Goal: Transaction & Acquisition: Purchase product/service

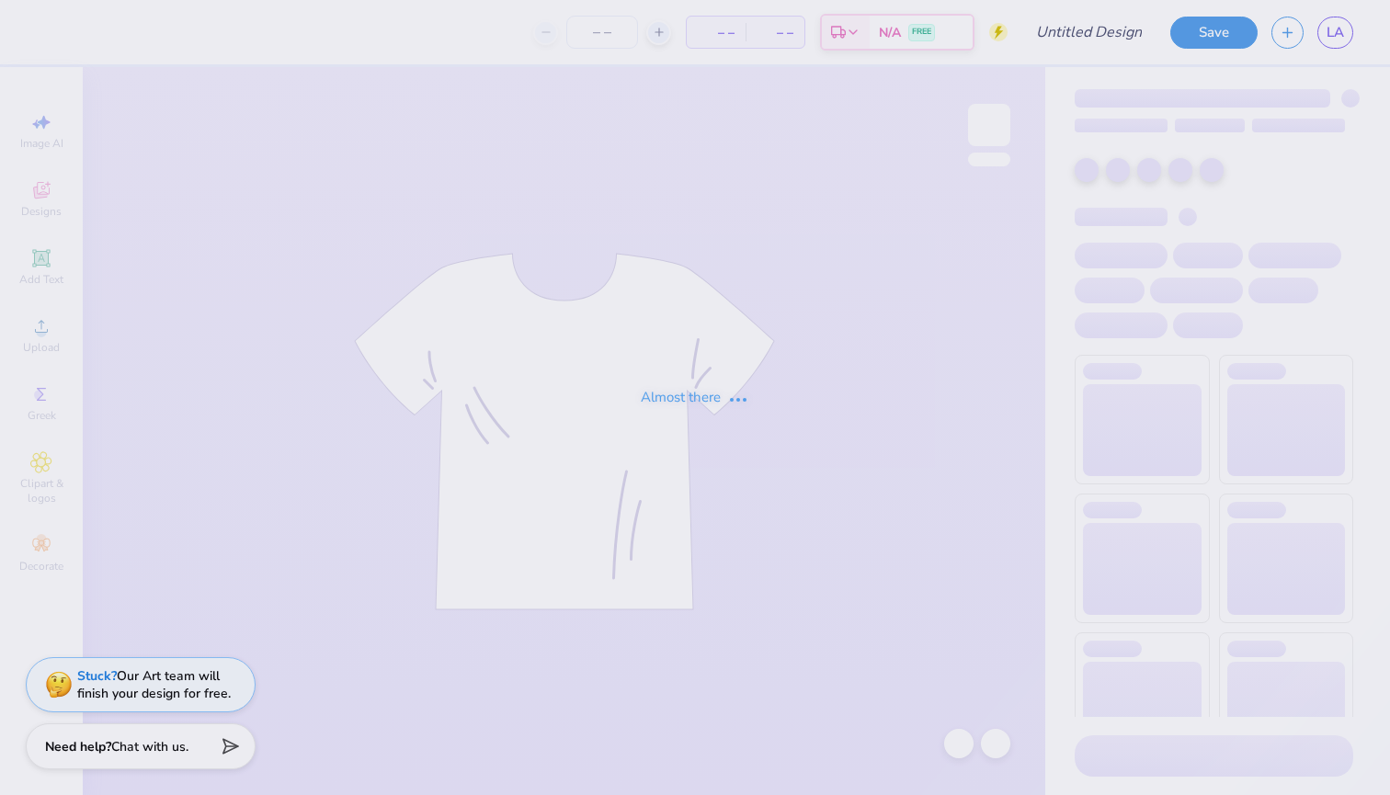
type input "aga"
type input "12"
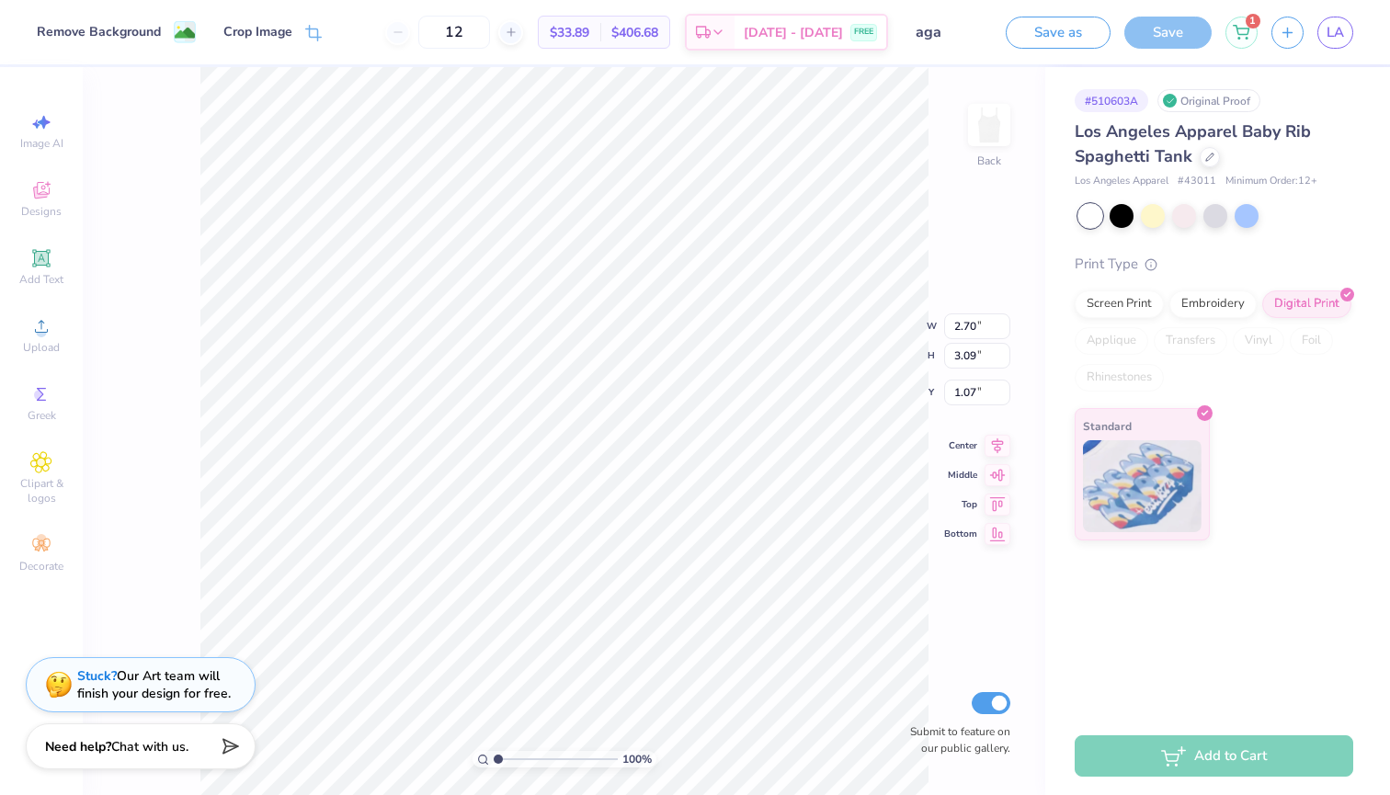
type input "3.06"
type input "3.49"
type input "0.50"
click at [1179, 218] on div at bounding box center [1184, 214] width 24 height 24
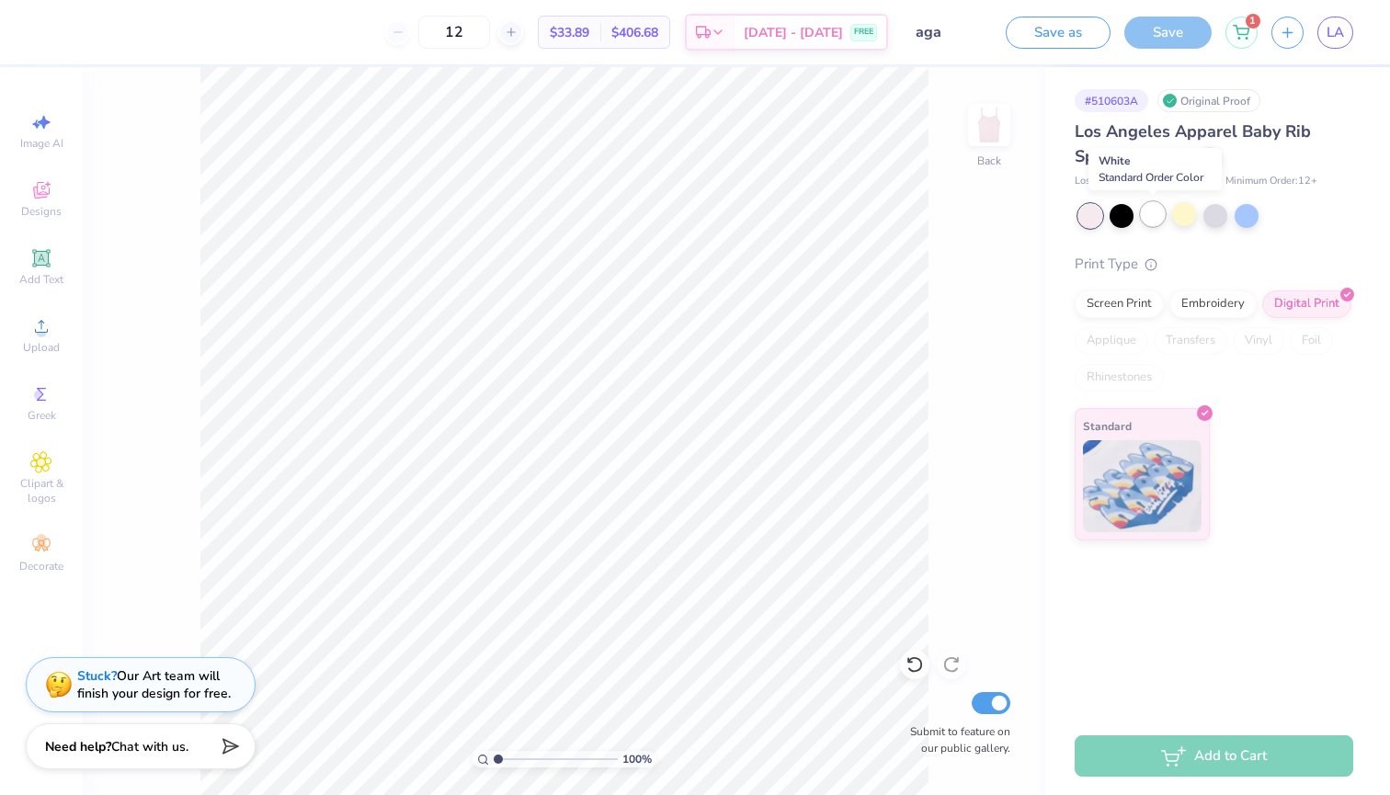
click at [1148, 215] on div at bounding box center [1153, 214] width 24 height 24
click at [38, 409] on span "Greek" at bounding box center [42, 415] width 29 height 15
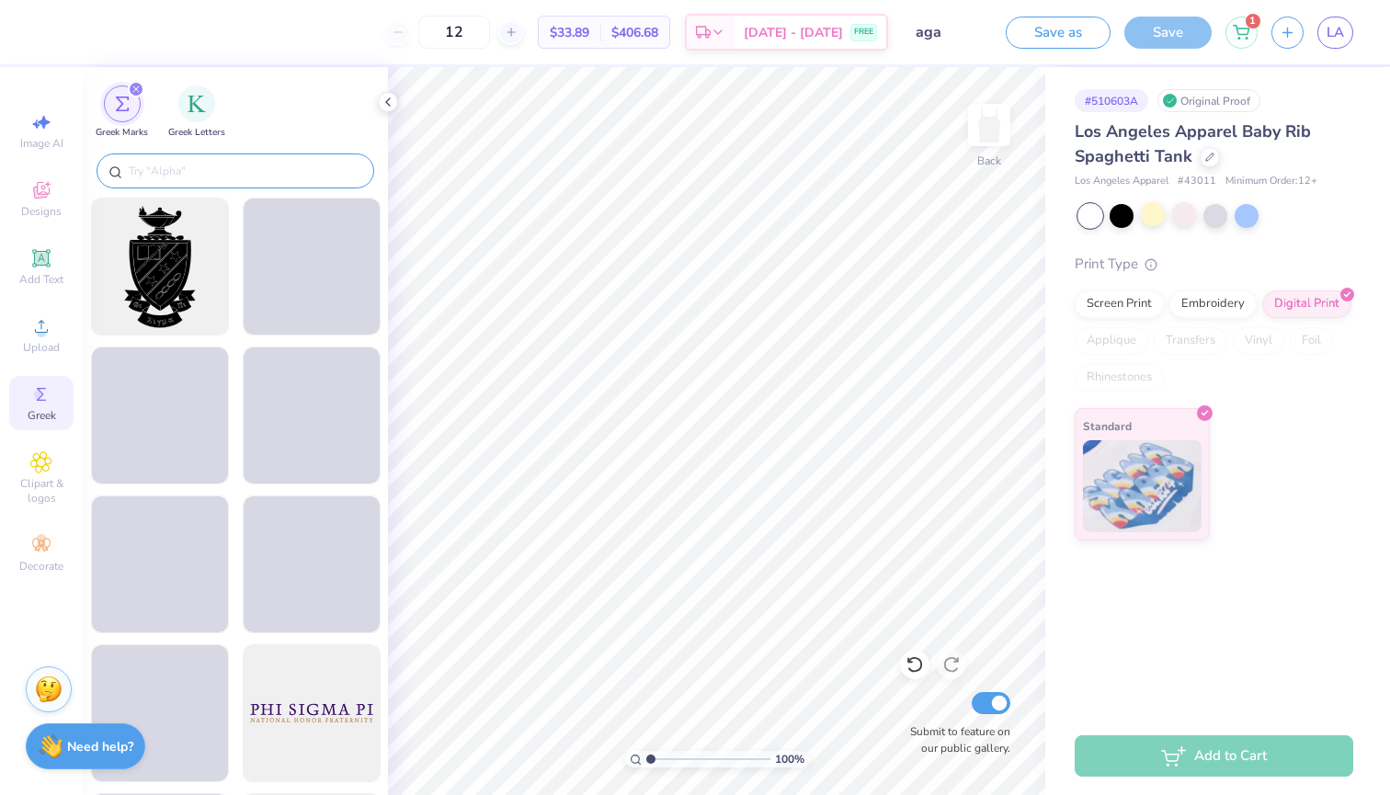
click at [267, 168] on input "text" at bounding box center [244, 171] width 235 height 18
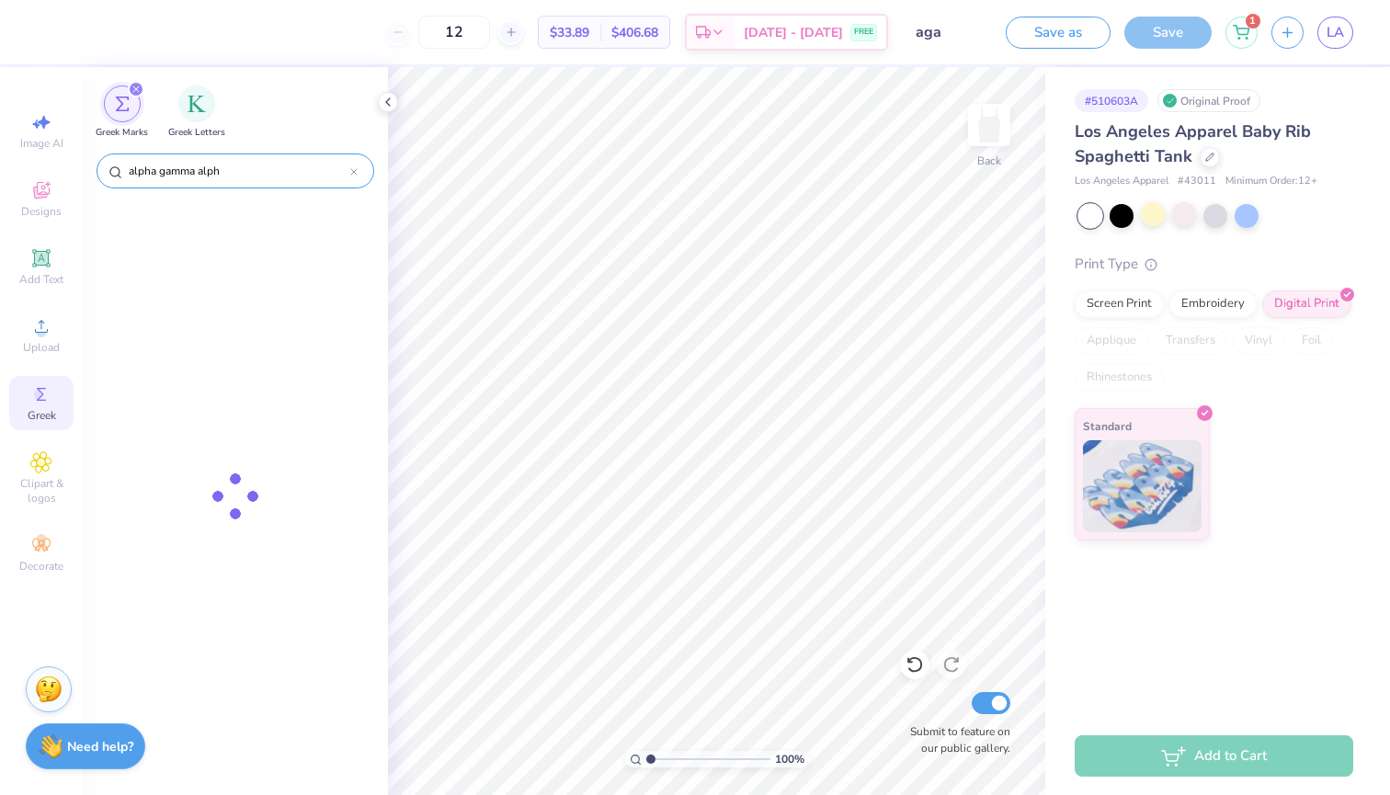
type input "alpha gamma alpha"
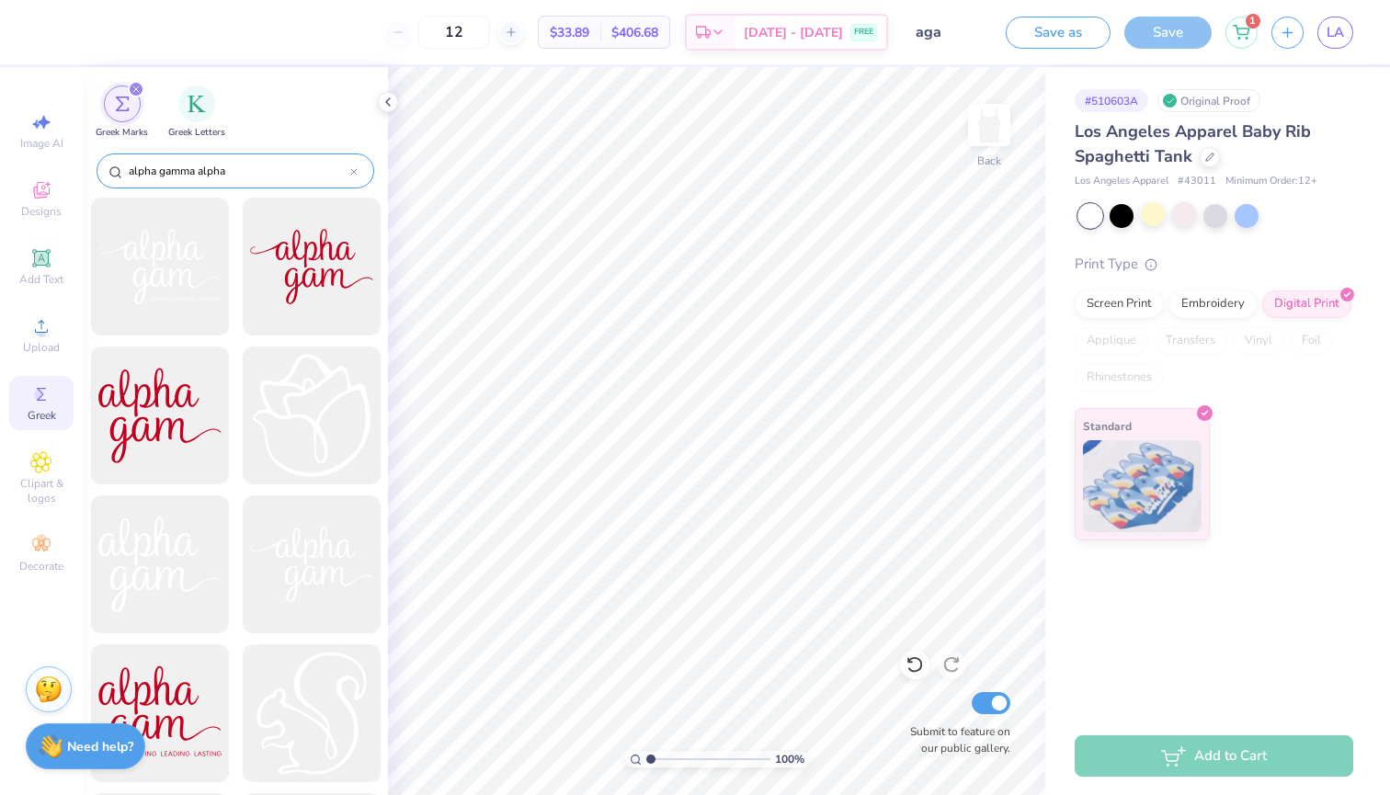
click at [350, 168] on icon at bounding box center [353, 171] width 7 height 7
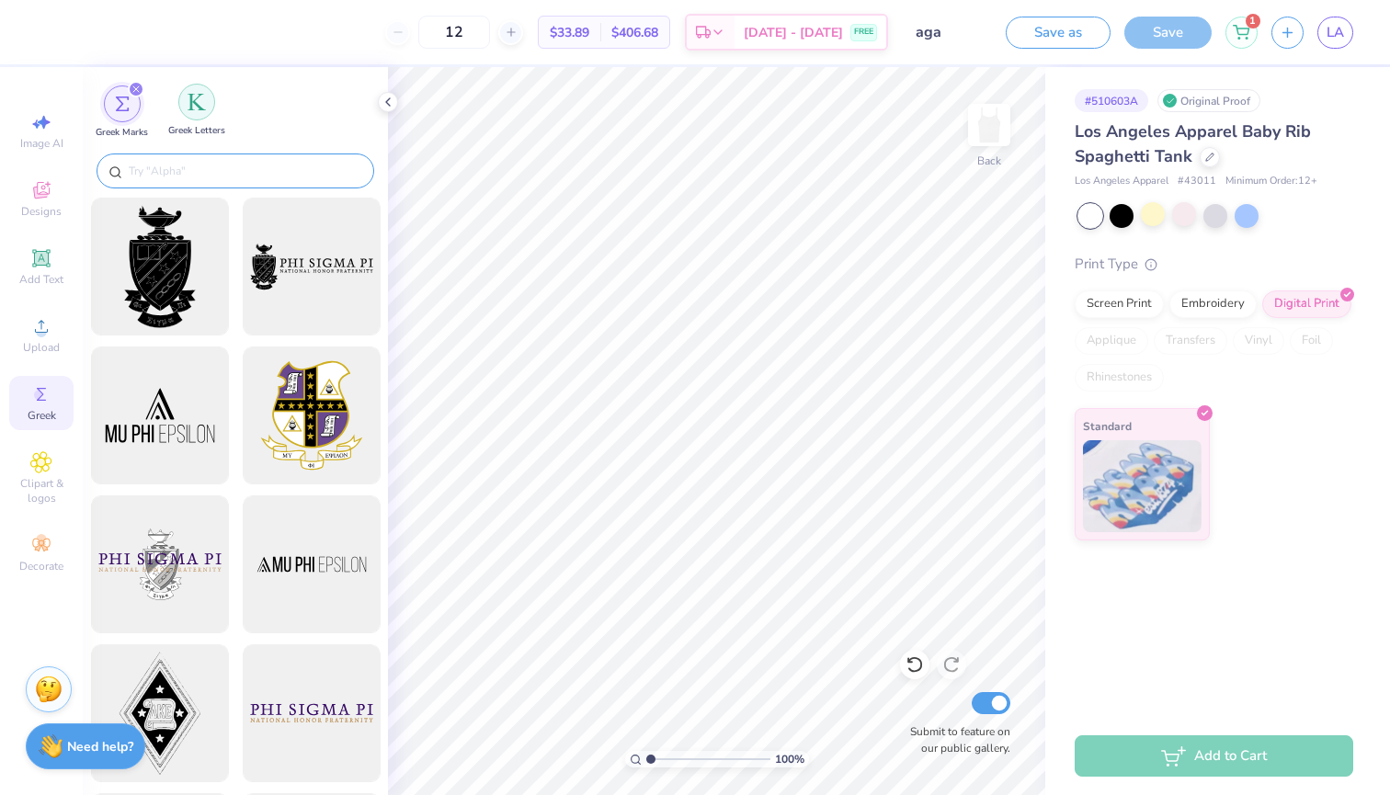
click at [202, 116] on div "filter for Greek Letters" at bounding box center [196, 102] width 37 height 37
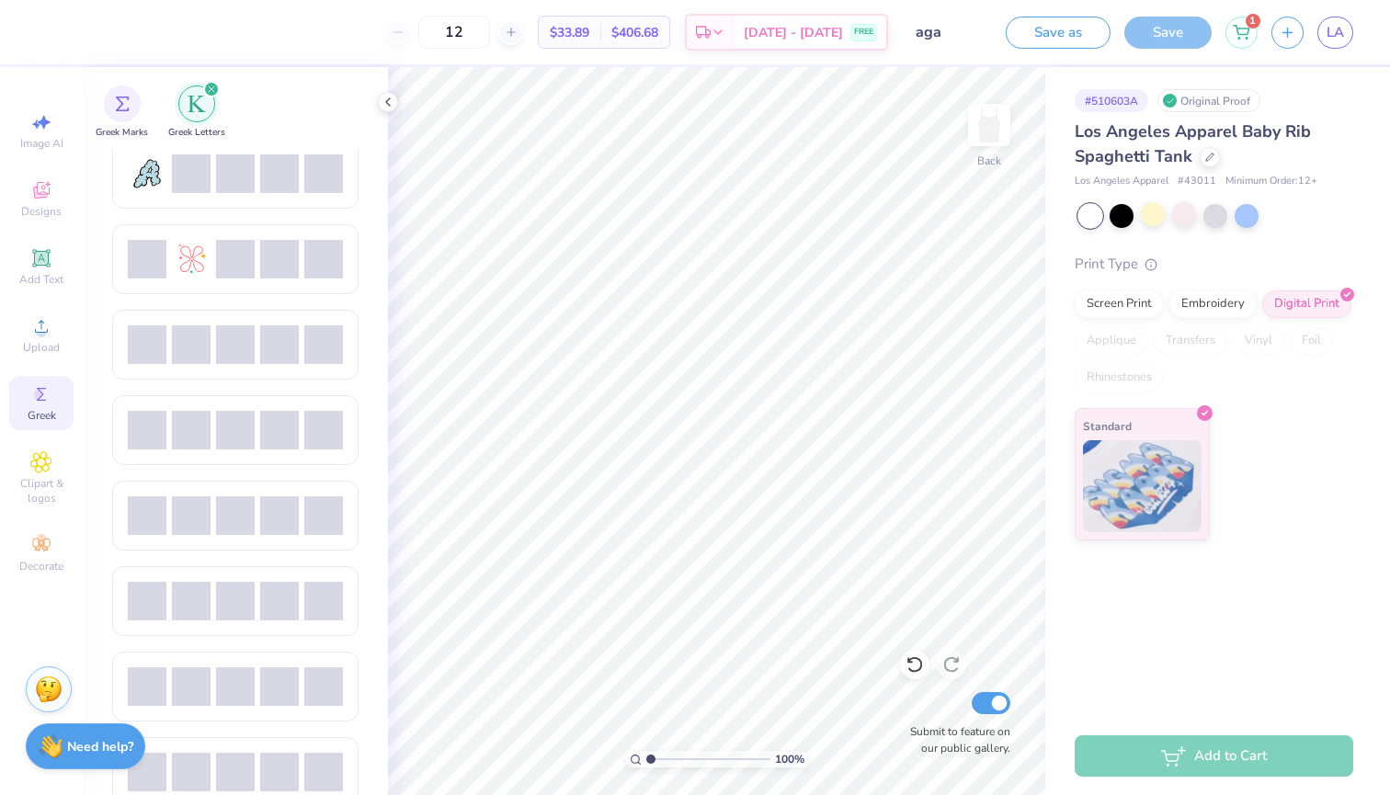
scroll to position [440, 0]
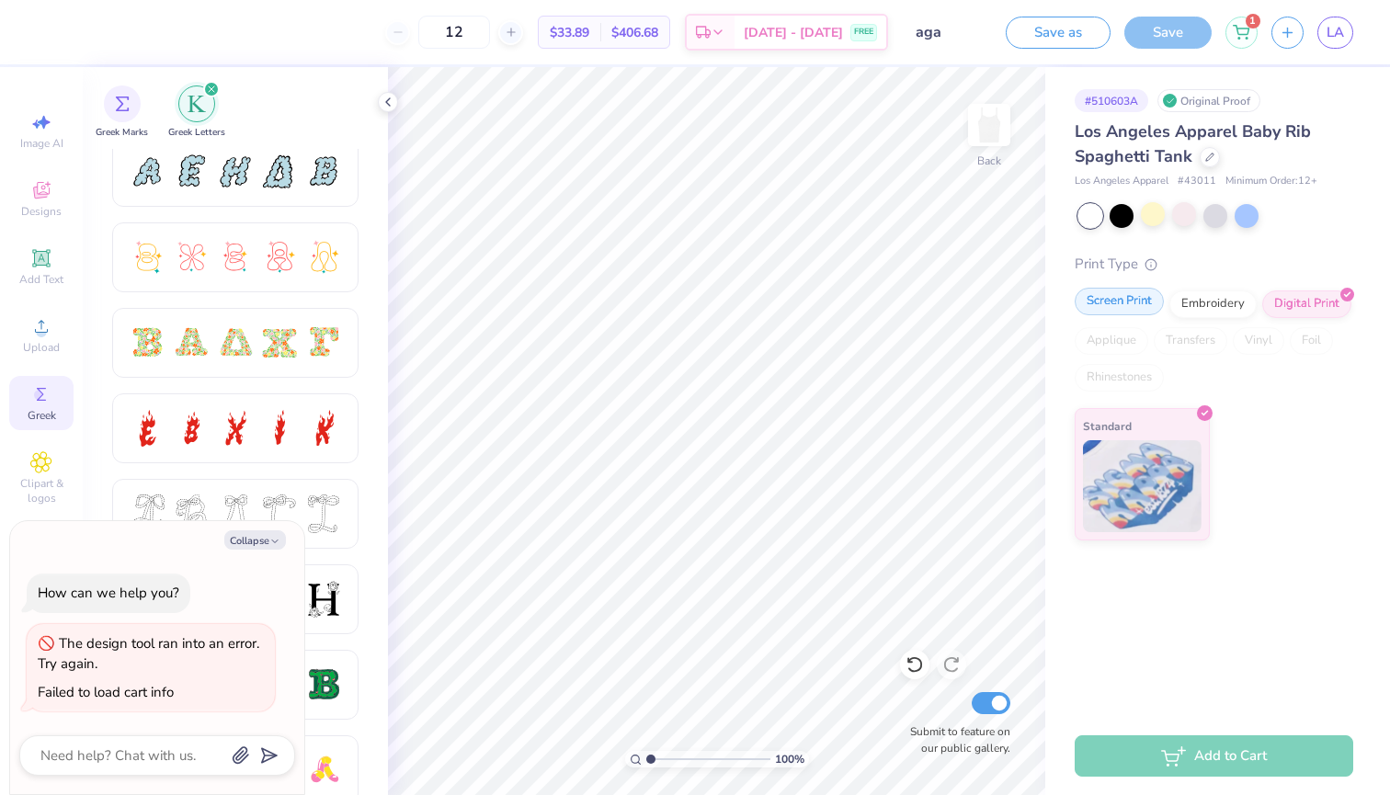
click at [1103, 309] on div "Screen Print" at bounding box center [1119, 302] width 89 height 28
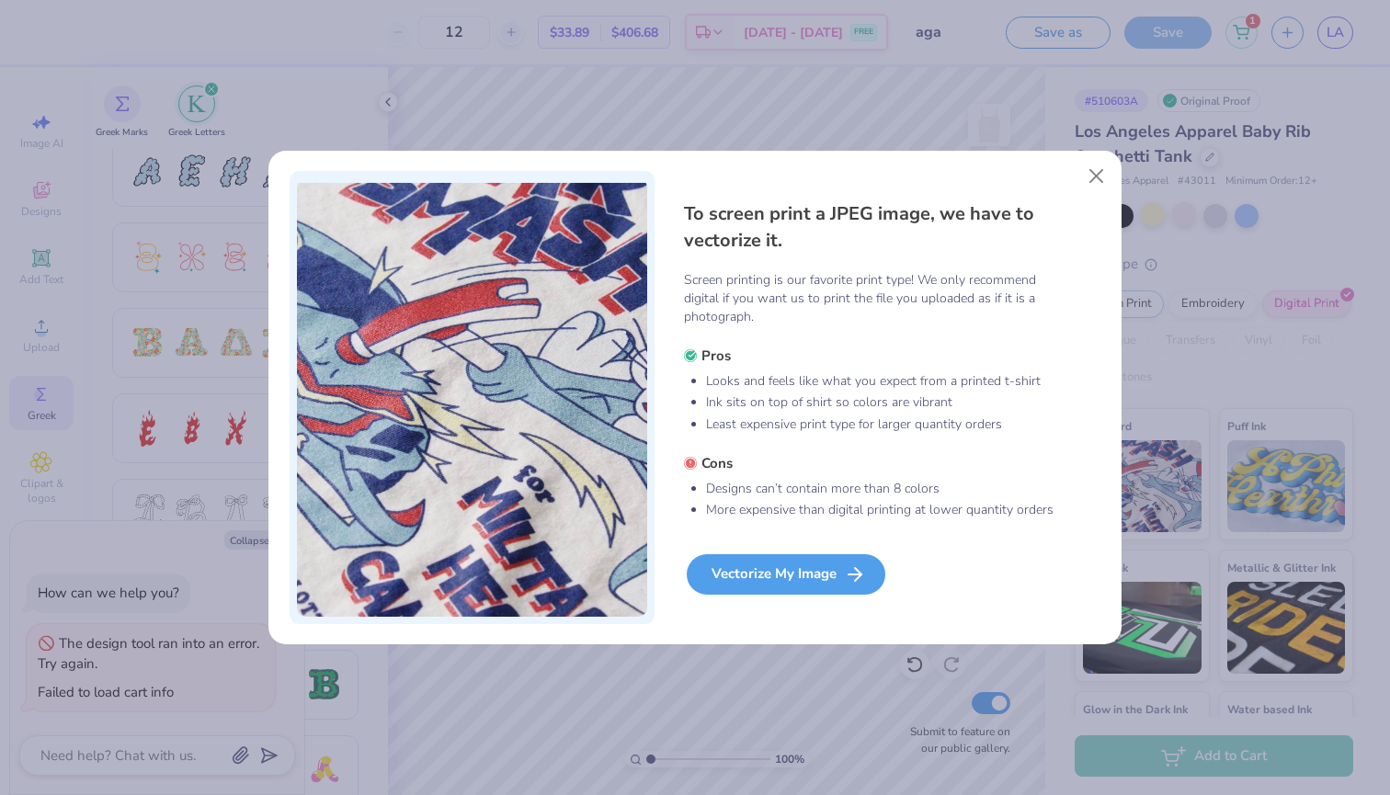
click at [793, 583] on div "Vectorize My Image" at bounding box center [786, 574] width 199 height 40
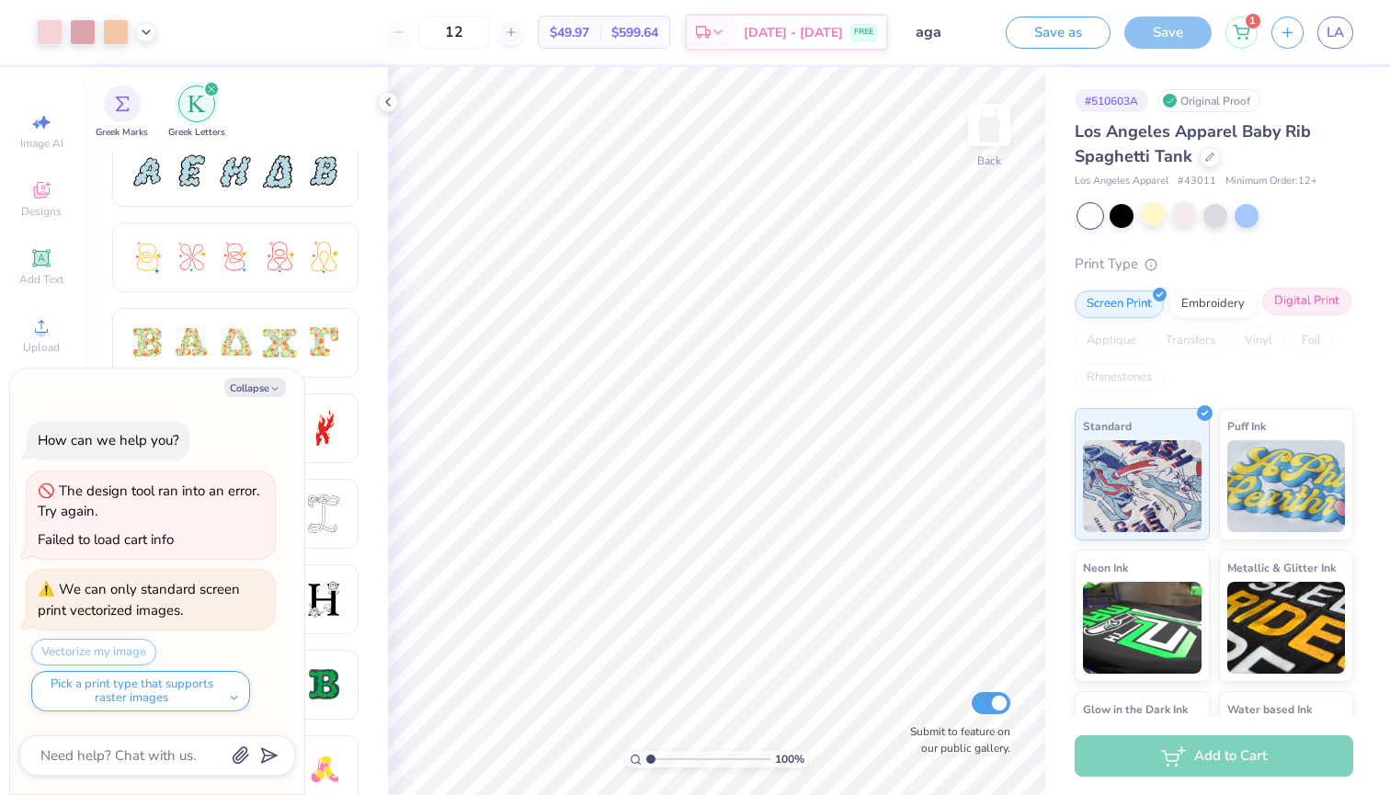
click at [1285, 301] on div "Digital Print" at bounding box center [1306, 302] width 89 height 28
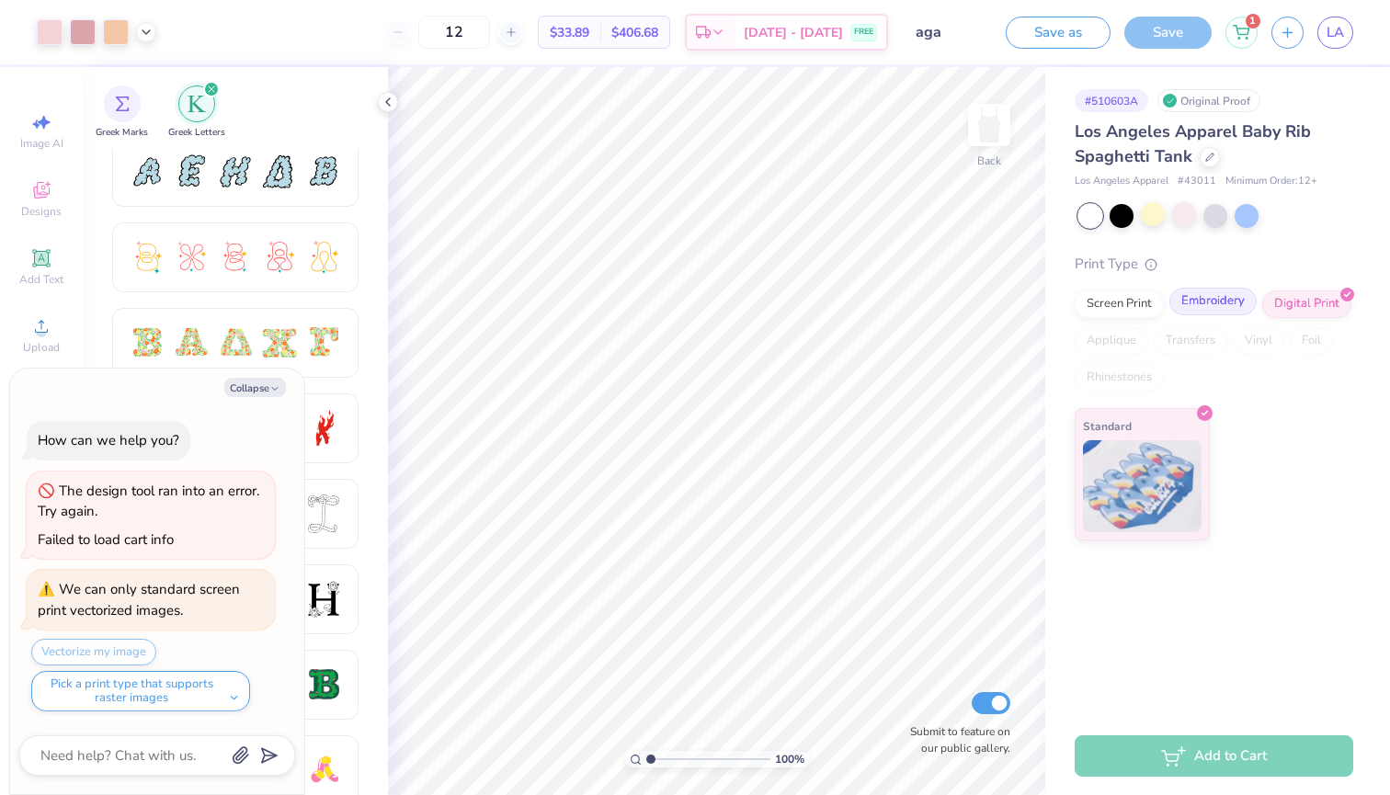
click at [1212, 310] on div "Embroidery" at bounding box center [1213, 302] width 87 height 28
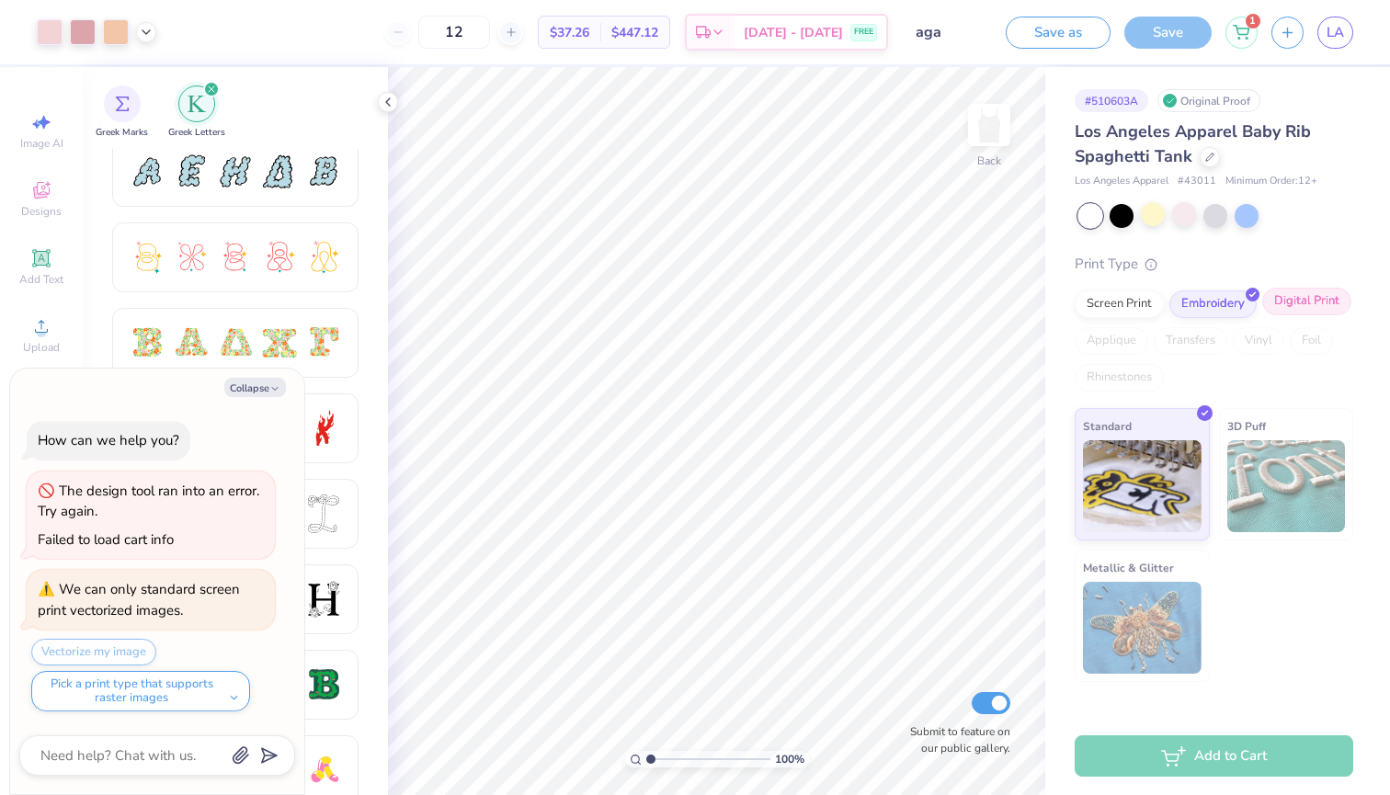
click at [1302, 300] on div "Digital Print" at bounding box center [1306, 302] width 89 height 28
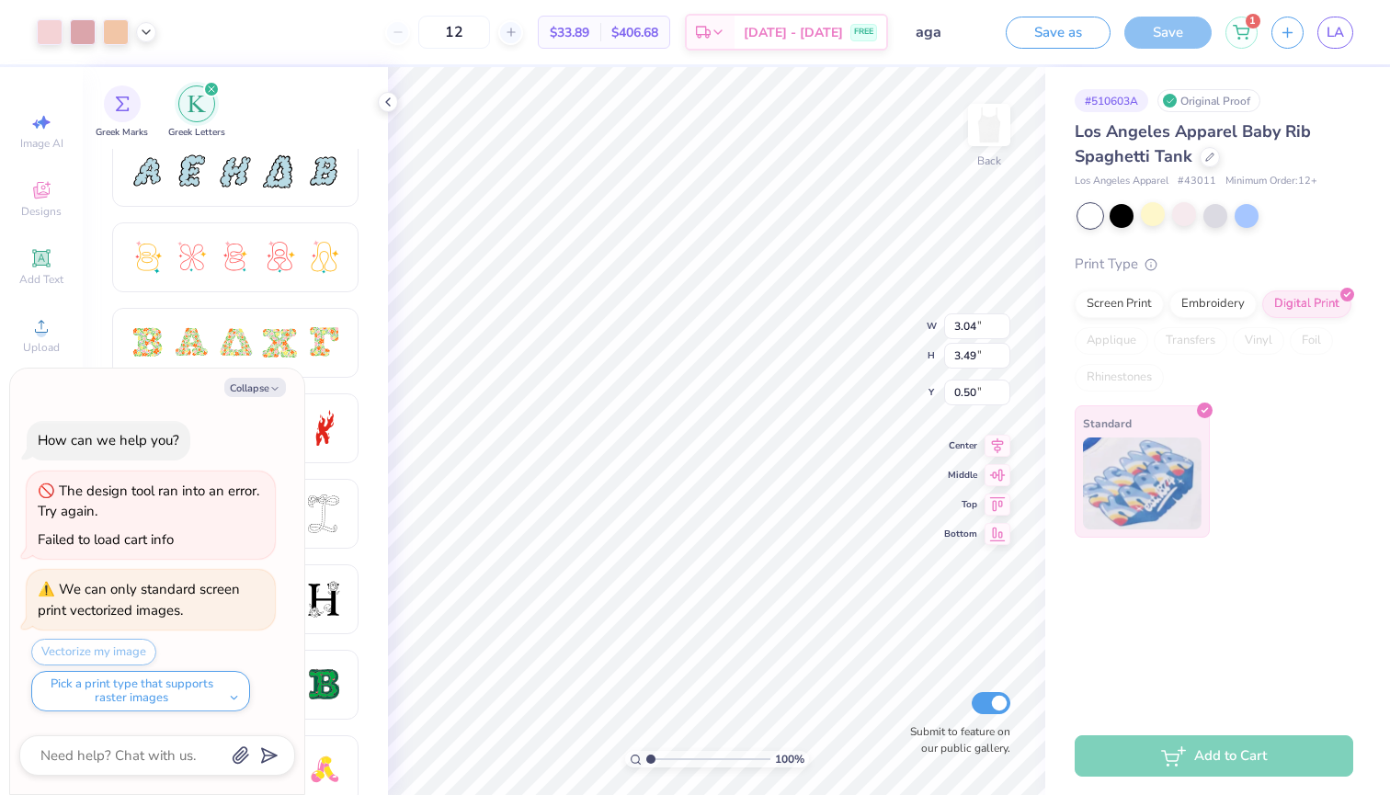
type textarea "x"
